Goal: Navigation & Orientation: Find specific page/section

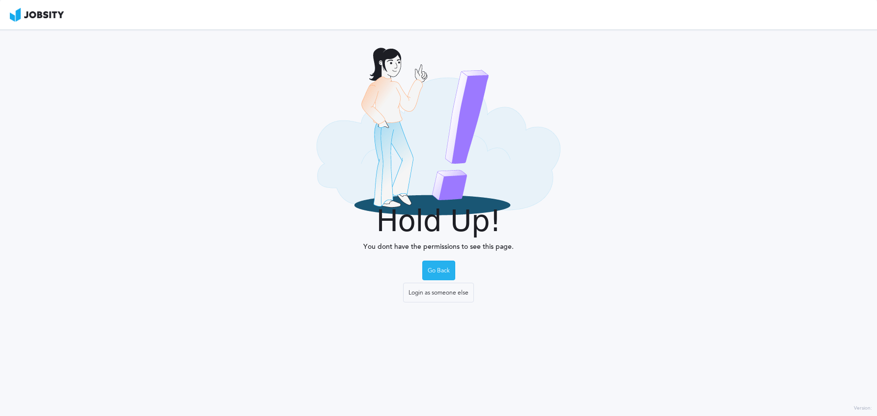
click at [436, 270] on div "Go Back" at bounding box center [439, 271] width 32 height 20
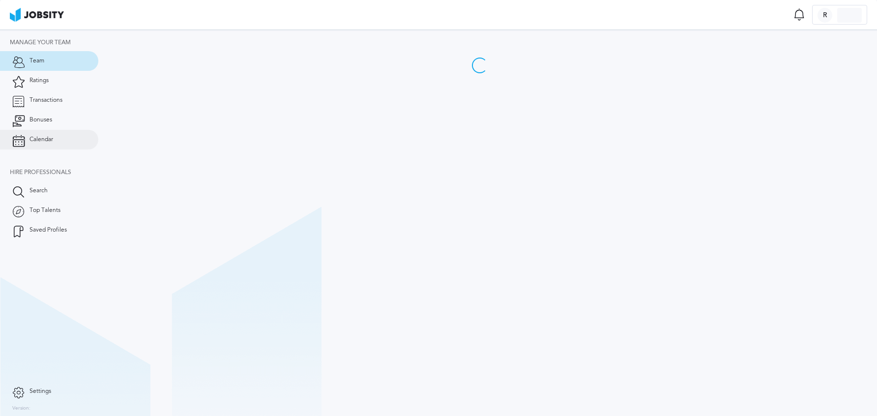
click at [64, 143] on link "Calendar" at bounding box center [49, 140] width 98 height 20
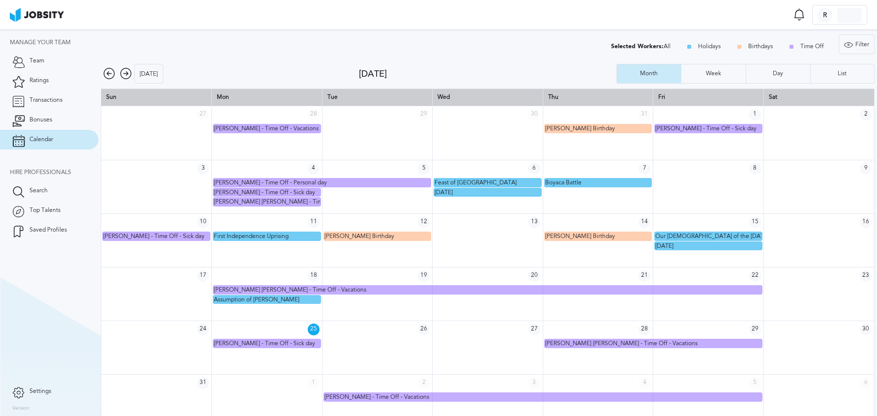
scroll to position [13, 0]
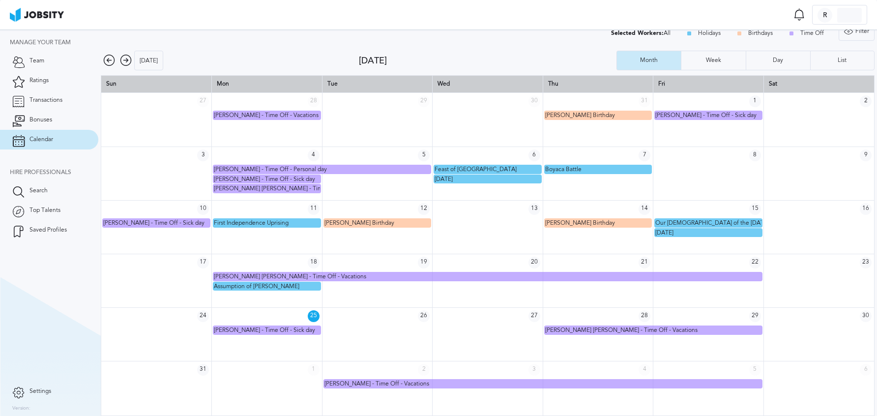
click at [129, 59] on icon at bounding box center [126, 61] width 12 height 12
